Goal: Information Seeking & Learning: Learn about a topic

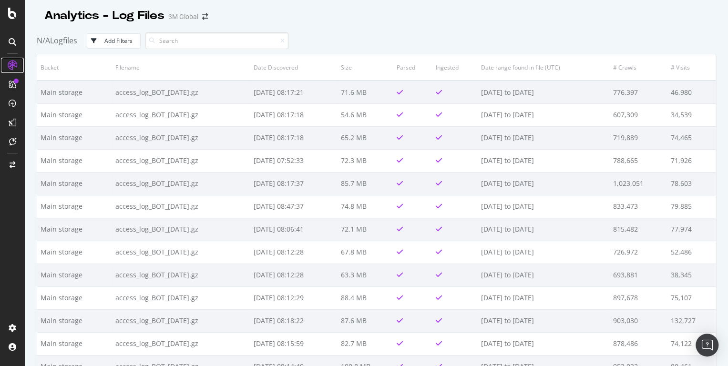
click at [11, 62] on icon at bounding box center [13, 66] width 10 height 10
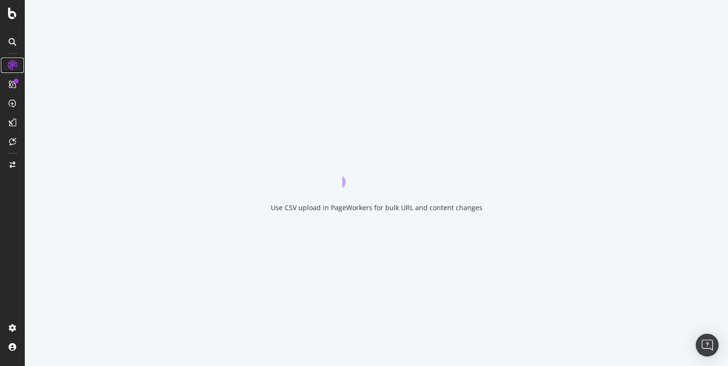
click at [13, 66] on icon at bounding box center [13, 66] width 10 height 10
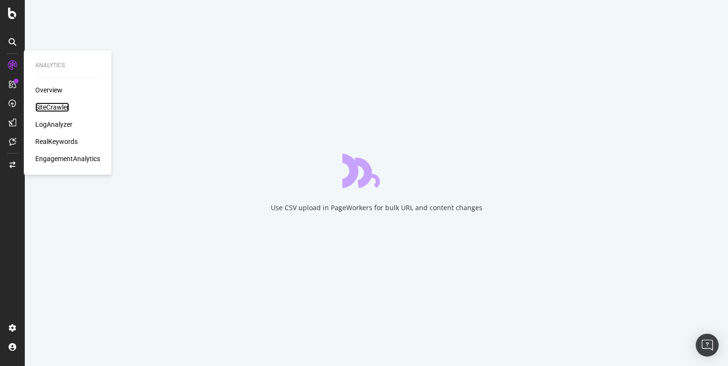
click at [44, 105] on div "SiteCrawler" at bounding box center [52, 108] width 34 height 10
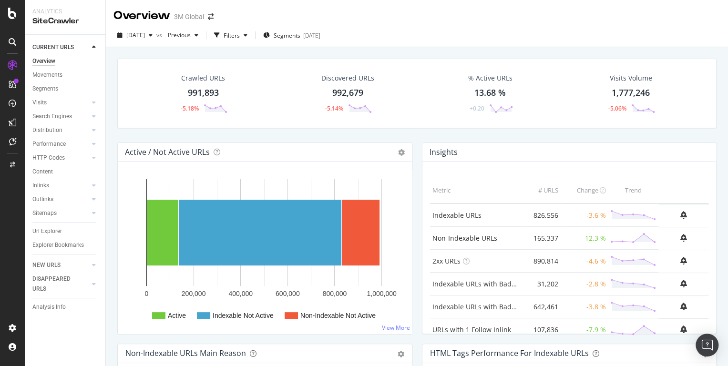
click at [48, 61] on div "Overview" at bounding box center [43, 61] width 23 height 10
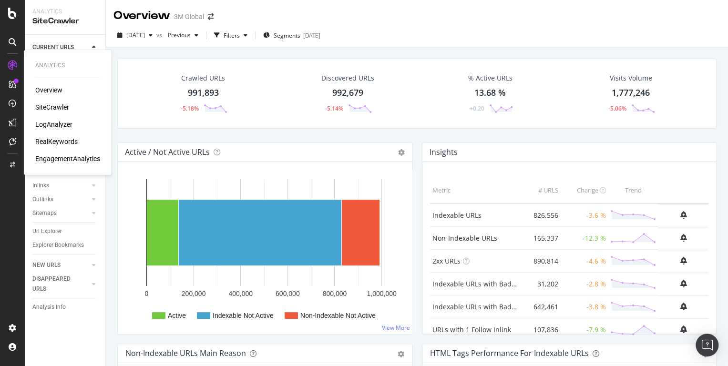
click at [47, 92] on div "Overview" at bounding box center [48, 90] width 27 height 10
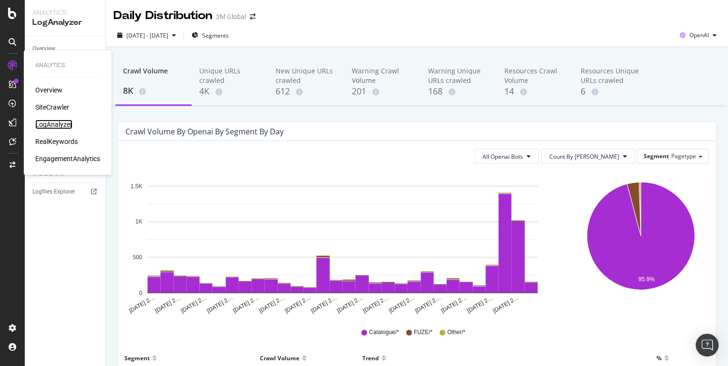
click at [55, 127] on div "LogAnalyzer" at bounding box center [53, 125] width 37 height 10
